Goal: Task Accomplishment & Management: Complete application form

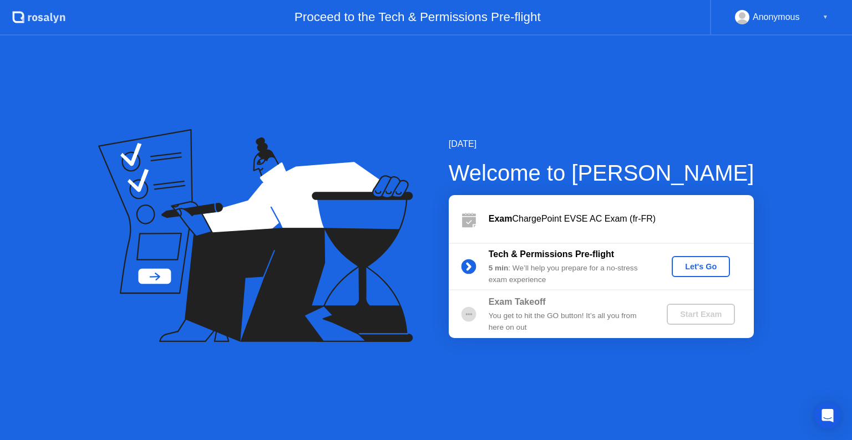
click at [706, 264] on div "Let's Go" at bounding box center [700, 266] width 49 height 9
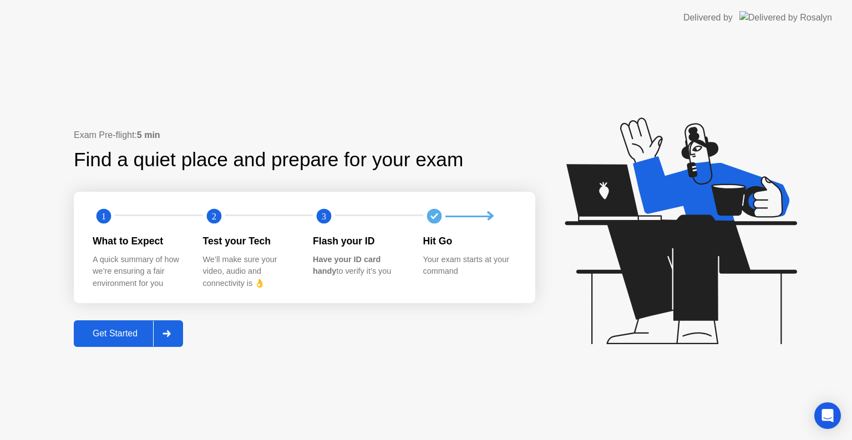
click at [144, 329] on div "Get Started" at bounding box center [115, 334] width 76 height 10
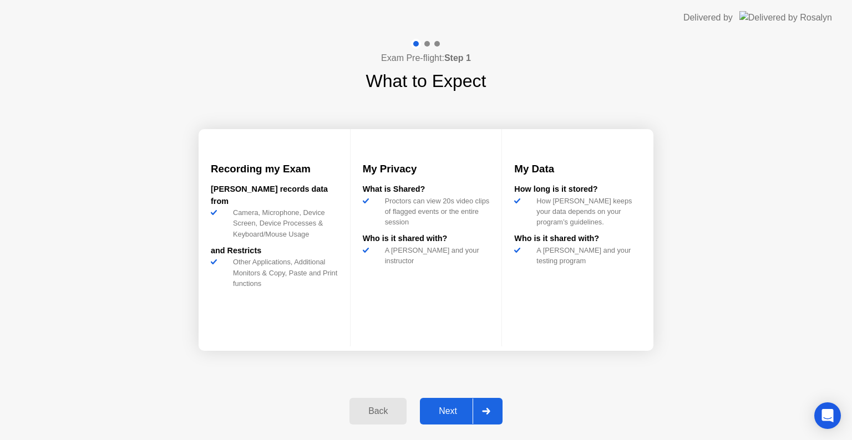
click at [458, 417] on div "Next" at bounding box center [447, 412] width 49 height 10
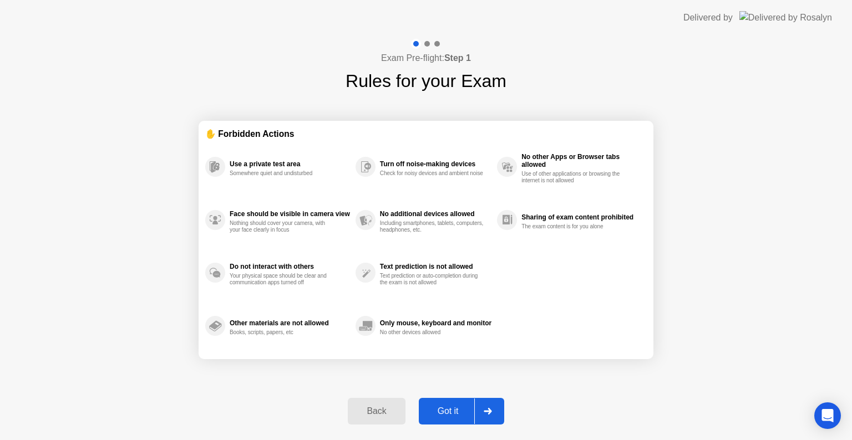
click at [455, 407] on div "Got it" at bounding box center [448, 412] width 52 height 10
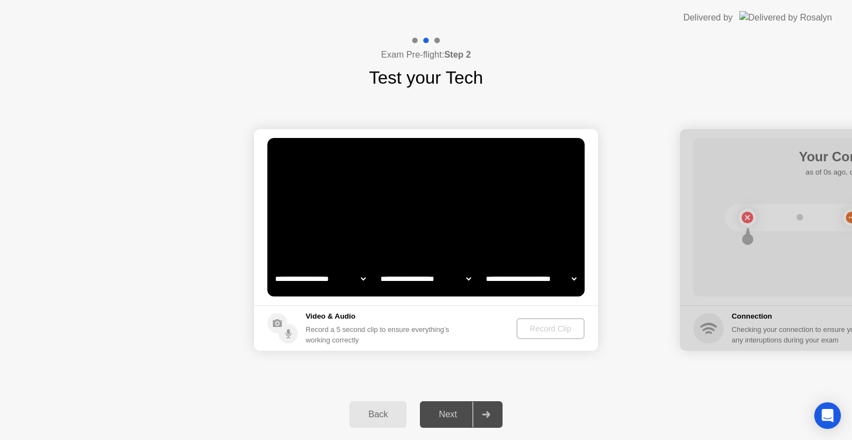
select select "**********"
select select "*******"
click at [559, 327] on div "Record Clip" at bounding box center [550, 329] width 59 height 9
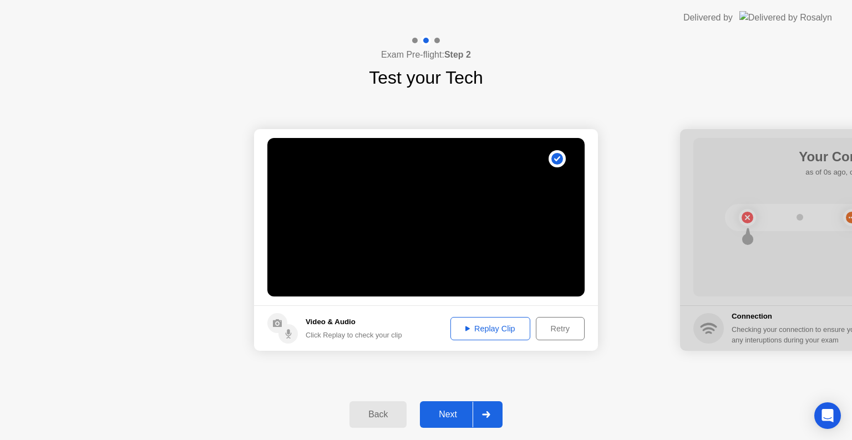
click at [457, 418] on div "Next" at bounding box center [447, 415] width 49 height 10
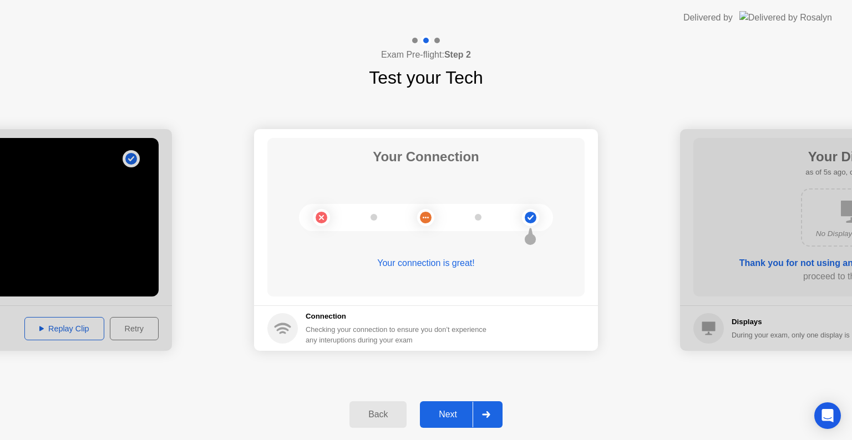
click at [453, 415] on div "Next" at bounding box center [447, 415] width 49 height 10
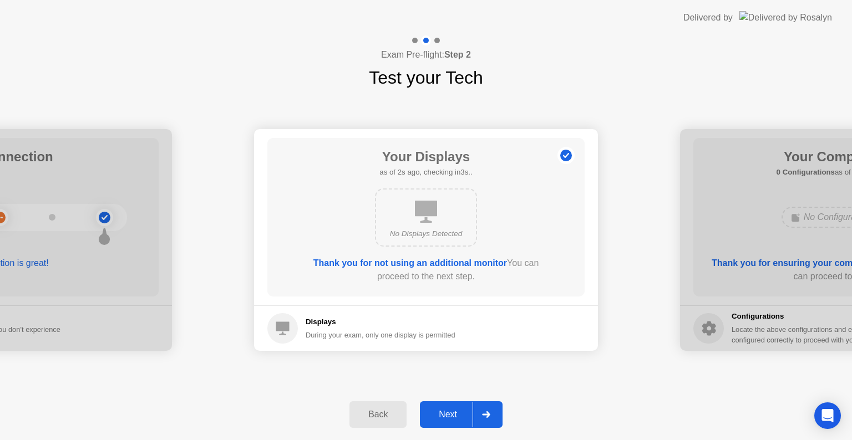
click at [451, 419] on div "Next" at bounding box center [447, 415] width 49 height 10
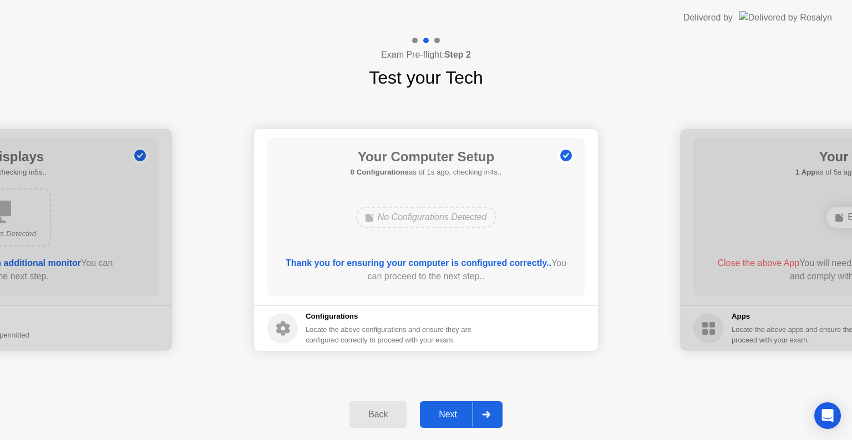
click at [451, 419] on div "Next" at bounding box center [447, 415] width 49 height 10
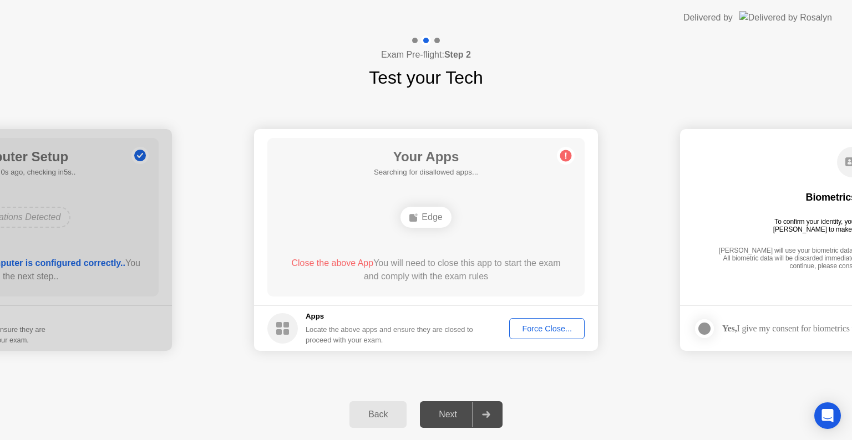
click at [538, 330] on div "Force Close..." at bounding box center [547, 329] width 68 height 9
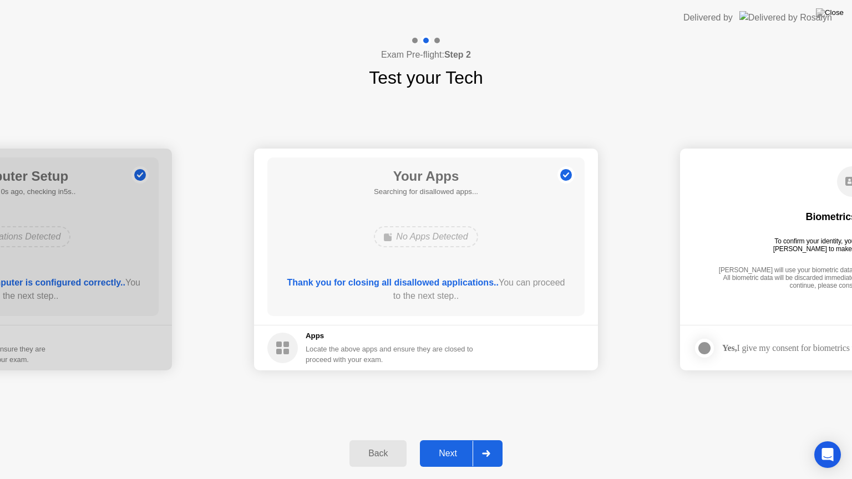
click at [439, 440] on button "Next" at bounding box center [461, 453] width 83 height 27
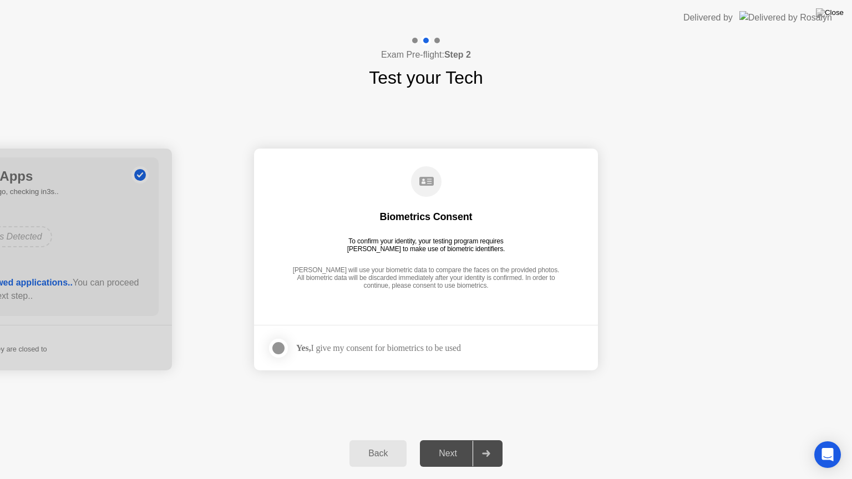
click at [278, 344] on div at bounding box center [278, 348] width 13 height 13
click at [453, 440] on div "Next" at bounding box center [447, 454] width 49 height 10
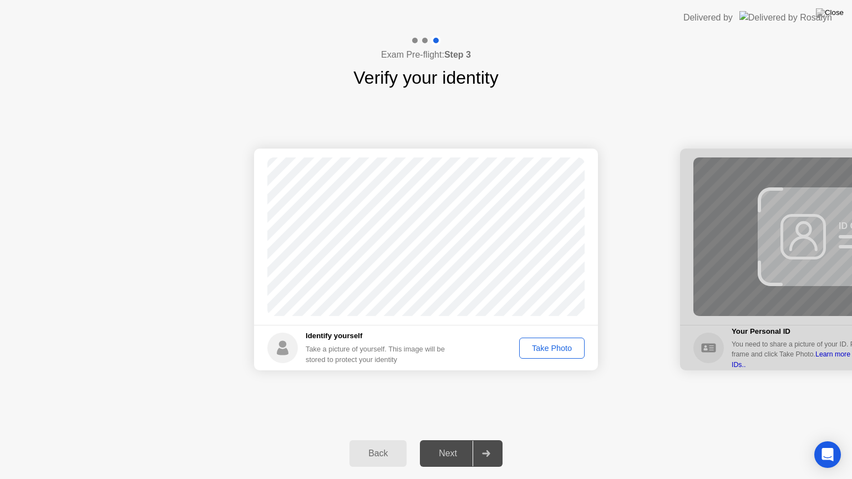
click at [566, 346] on div "Take Photo" at bounding box center [552, 348] width 58 height 9
click at [457, 440] on div "Next" at bounding box center [447, 454] width 49 height 10
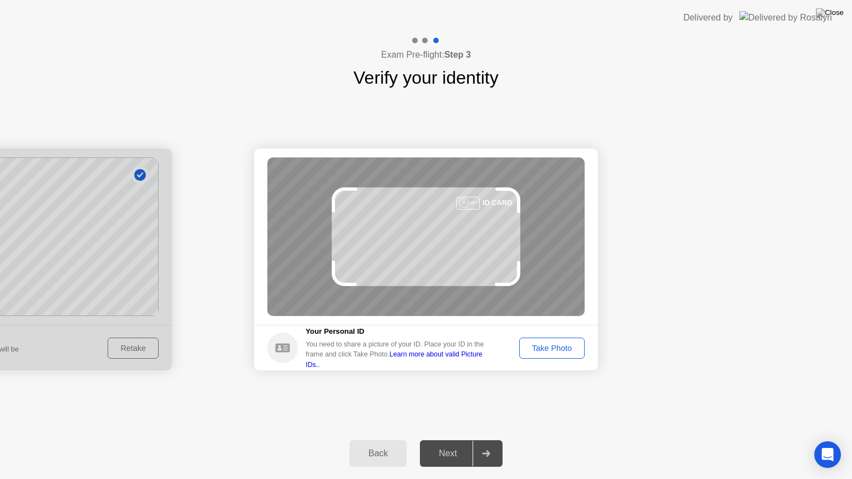
click at [557, 347] on div "Take Photo" at bounding box center [552, 348] width 58 height 9
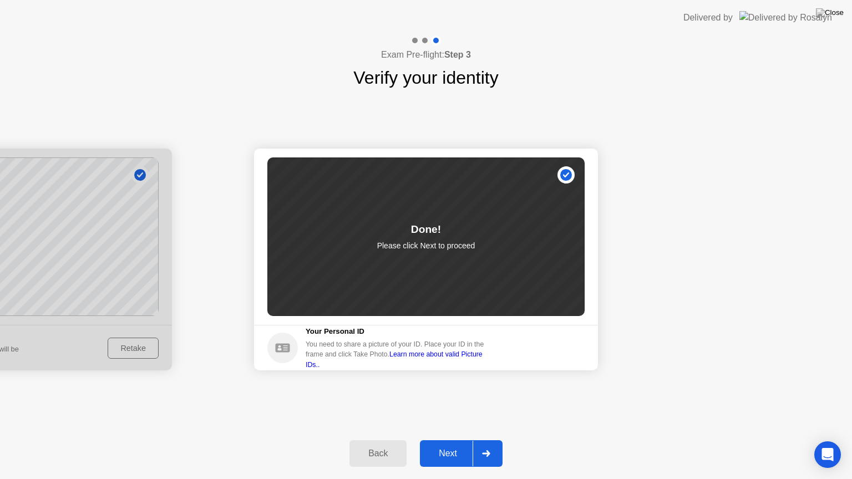
click at [448, 440] on div "Next" at bounding box center [447, 454] width 49 height 10
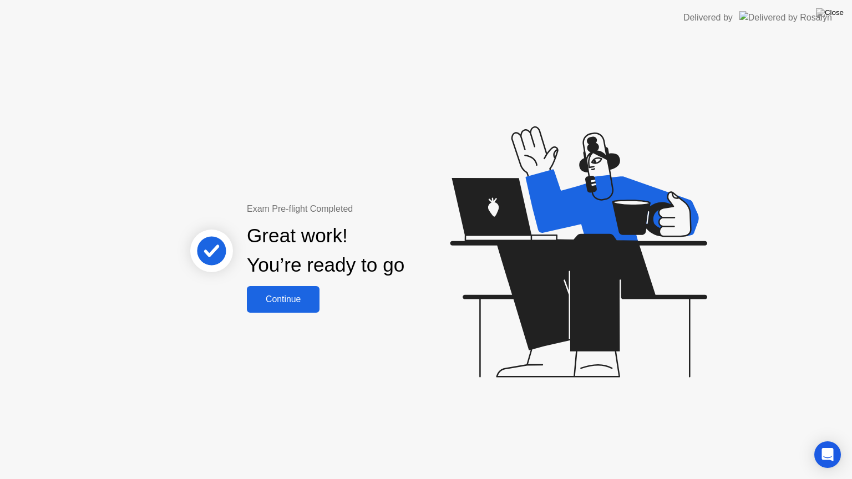
click at [303, 304] on div "Continue" at bounding box center [283, 300] width 66 height 10
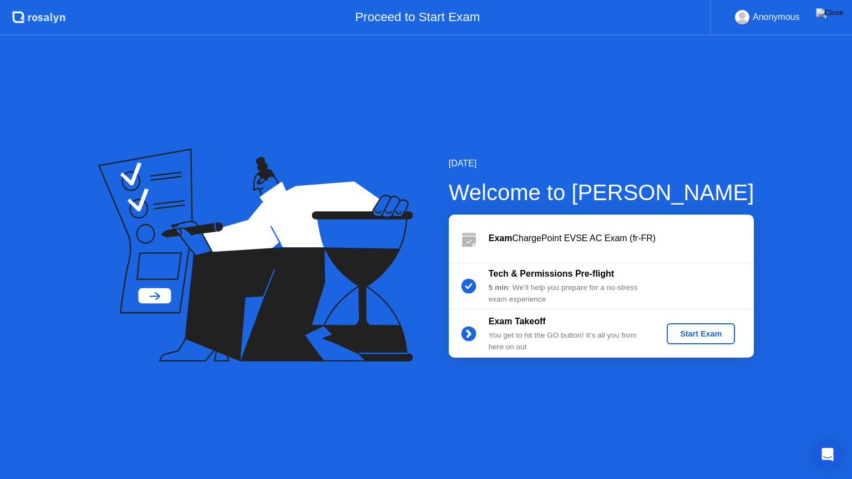
click at [685, 330] on div "Start Exam" at bounding box center [700, 334] width 59 height 9
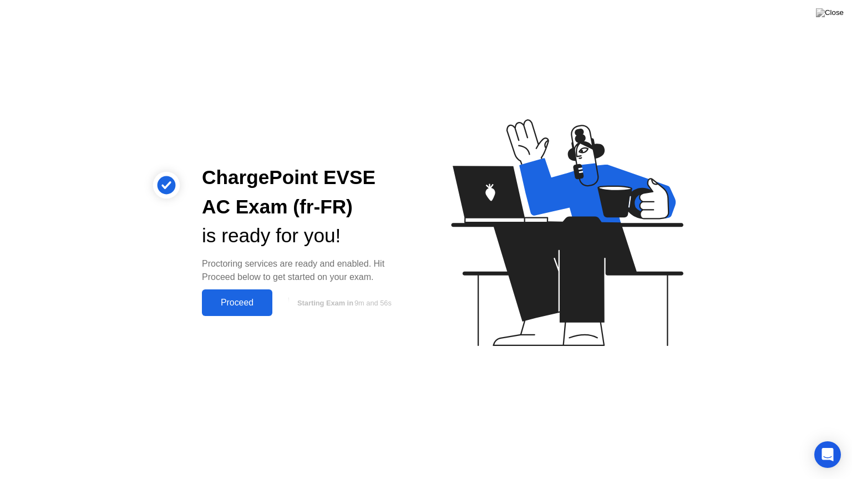
click at [252, 306] on div "Proceed" at bounding box center [237, 303] width 64 height 10
